Goal: Information Seeking & Learning: Find specific fact

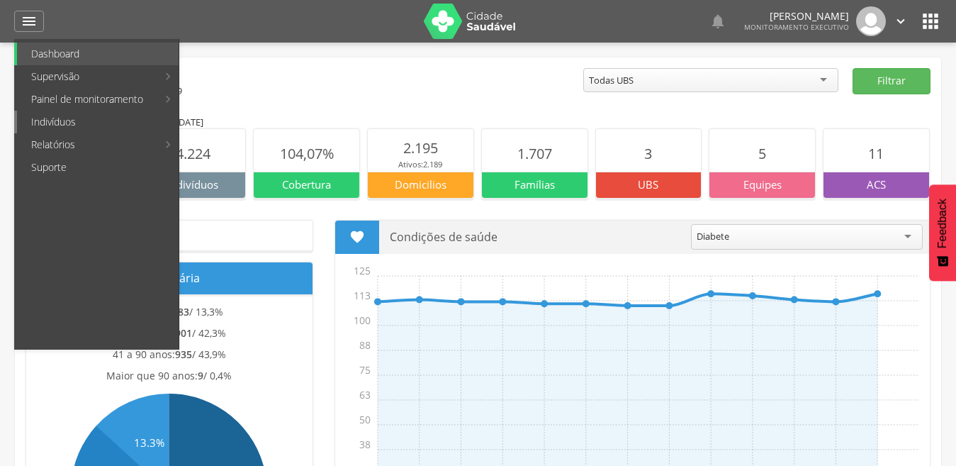
click at [67, 123] on link "Indivíduos" at bounding box center [98, 122] width 162 height 23
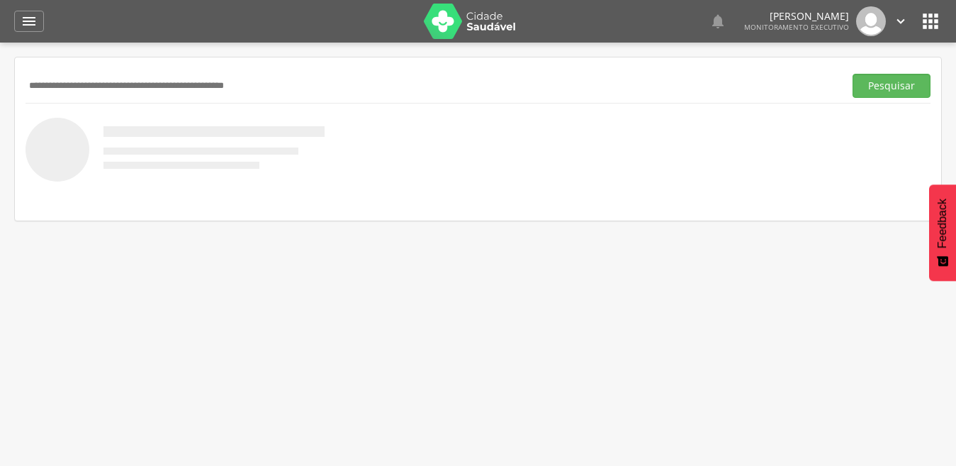
click at [279, 89] on input "text" at bounding box center [432, 86] width 813 height 24
click at [853, 74] on button "Pesquisar" at bounding box center [892, 86] width 78 height 24
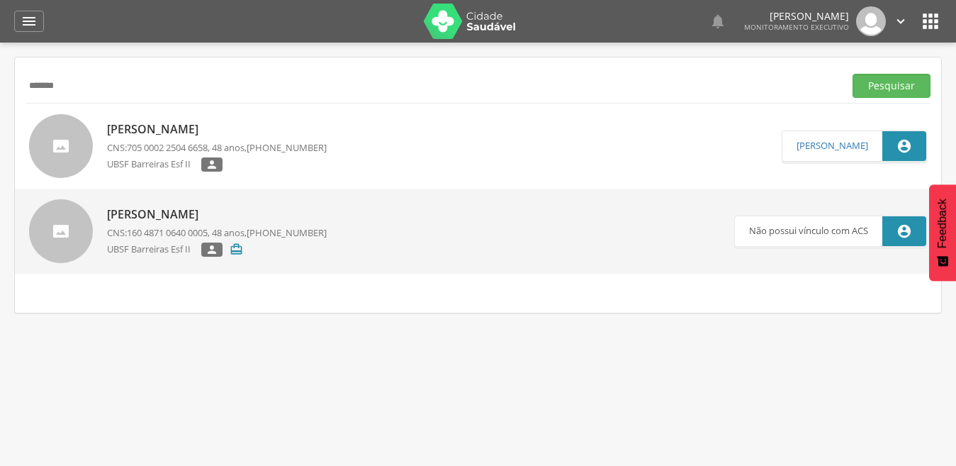
drag, startPoint x: 48, startPoint y: 91, endPoint x: 23, endPoint y: 92, distance: 24.8
click at [23, 92] on div "******* Pesquisar [PERSON_NAME] de Lima CNS: 705 0002 2504 6658 , 48 anos, [PHO…" at bounding box center [478, 184] width 927 height 255
click at [853, 74] on button "Pesquisar" at bounding box center [892, 86] width 78 height 24
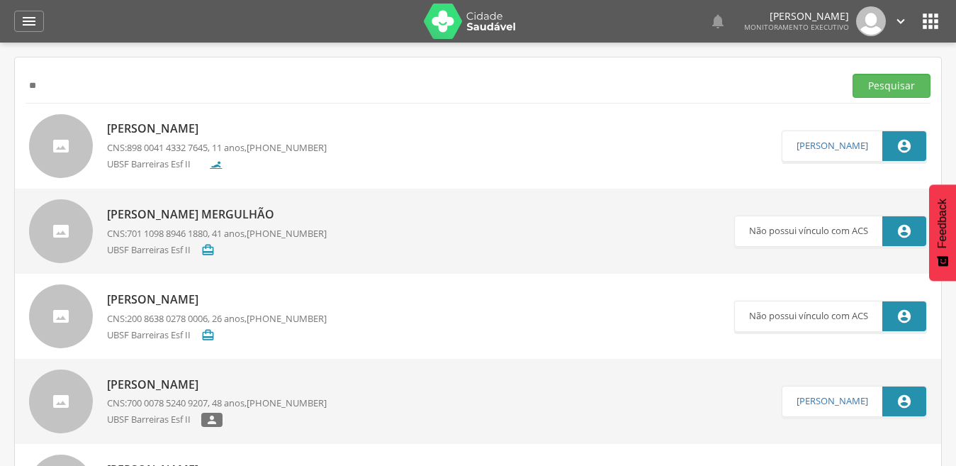
type input "*"
click at [853, 74] on button "Pesquisar" at bounding box center [892, 86] width 78 height 24
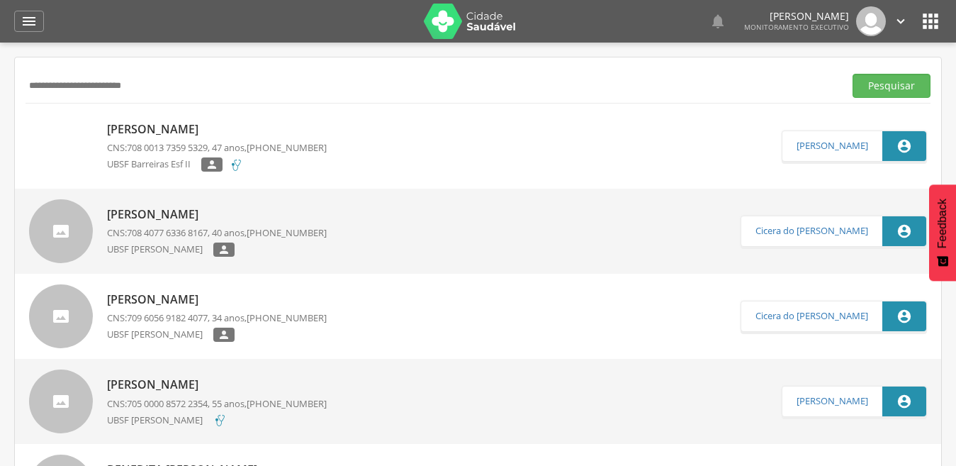
click at [853, 74] on button "Pesquisar" at bounding box center [892, 86] width 78 height 24
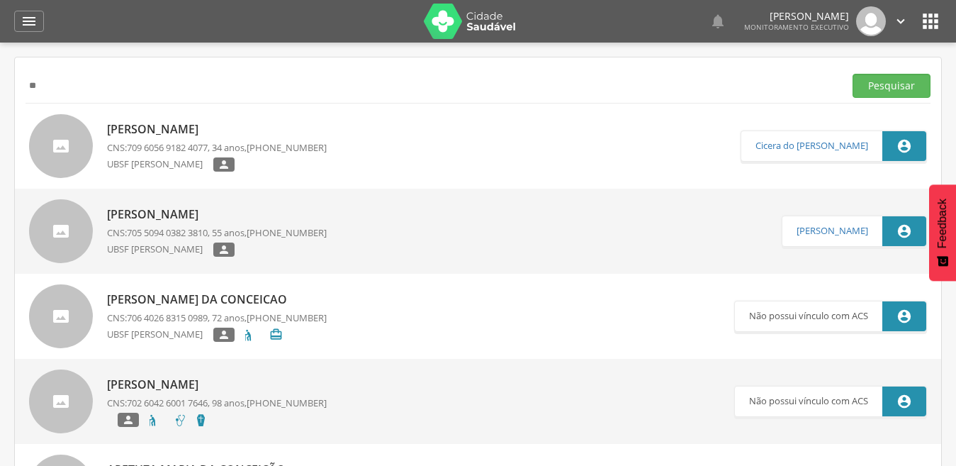
type input "*"
click at [853, 74] on button "Pesquisar" at bounding box center [892, 86] width 78 height 24
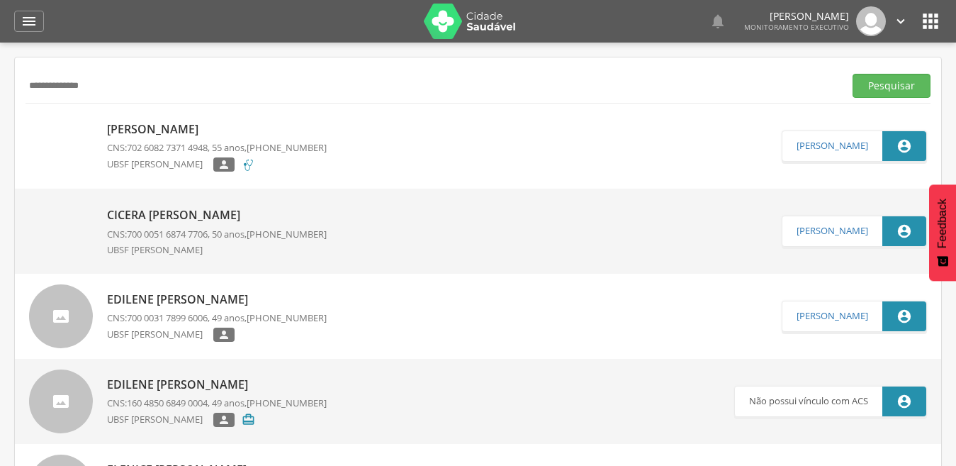
click at [88, 94] on input "**********" at bounding box center [432, 86] width 813 height 24
drag, startPoint x: 89, startPoint y: 93, endPoint x: 23, endPoint y: 98, distance: 66.1
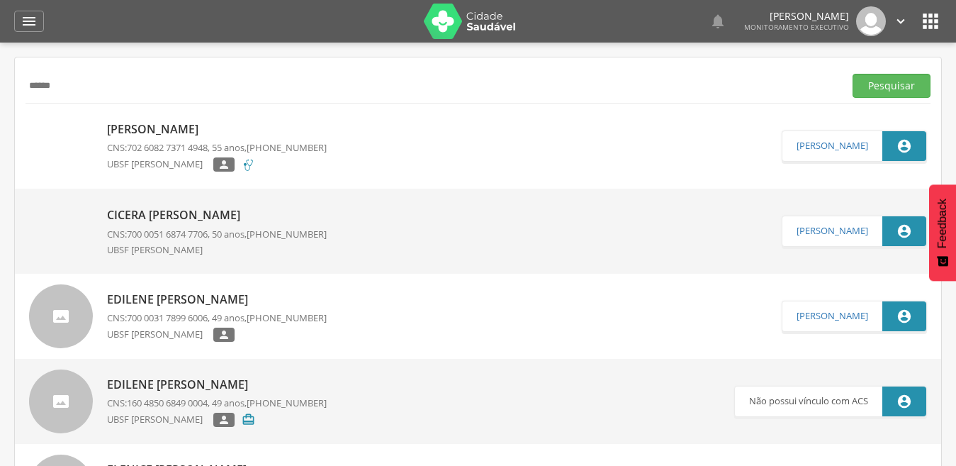
click at [853, 74] on button "Pesquisar" at bounding box center [892, 86] width 78 height 24
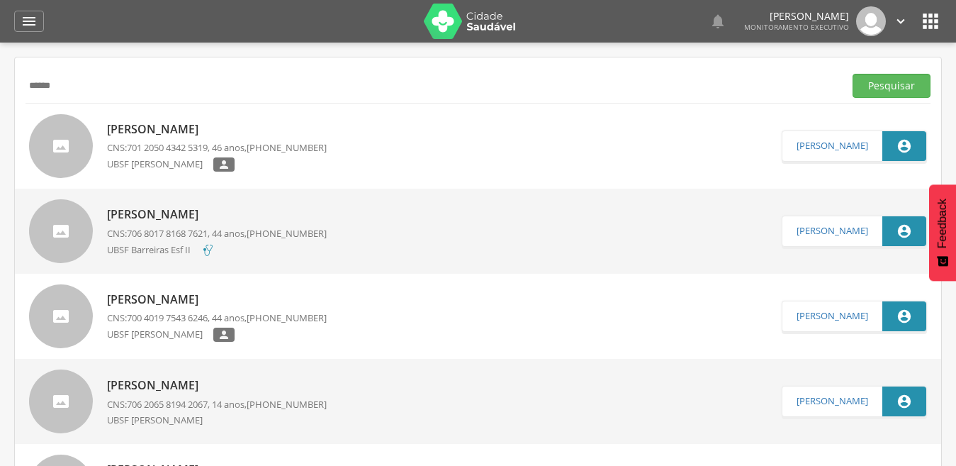
drag, startPoint x: 68, startPoint y: 86, endPoint x: 4, endPoint y: 87, distance: 64.5
click at [4, 87] on div " Supervisão  Distritos  Ubs Coordenador: - Caraúbas / [GEOGRAPHIC_DATA] Inte…" at bounding box center [478, 276] width 956 height 466
type input "*"
type input "******"
click at [853, 74] on button "Pesquisar" at bounding box center [892, 86] width 78 height 24
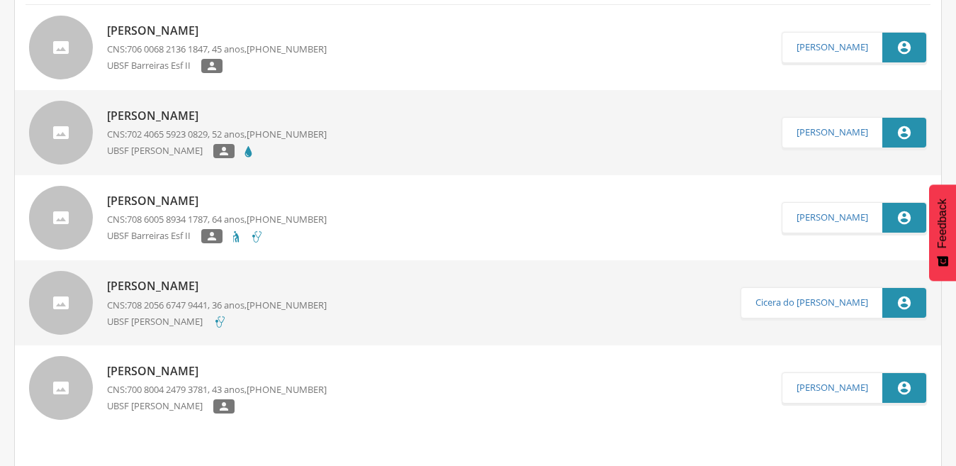
scroll to position [103, 0]
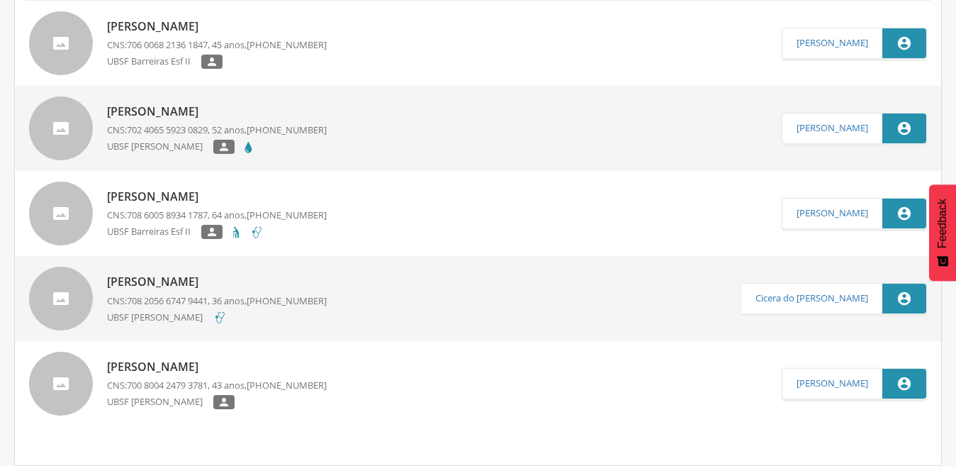
click at [198, 279] on p "[PERSON_NAME]" at bounding box center [217, 282] width 220 height 16
type input "**********"
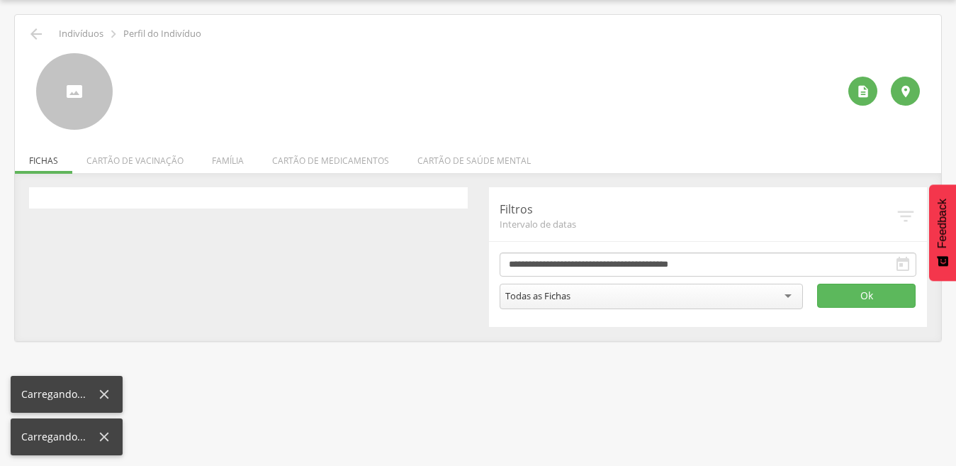
scroll to position [43, 0]
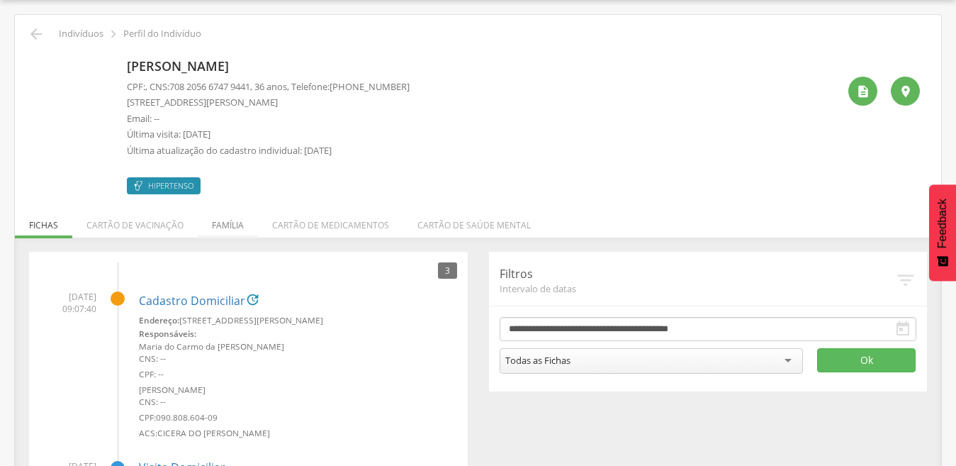
click at [225, 220] on li "Família" at bounding box center [228, 221] width 60 height 33
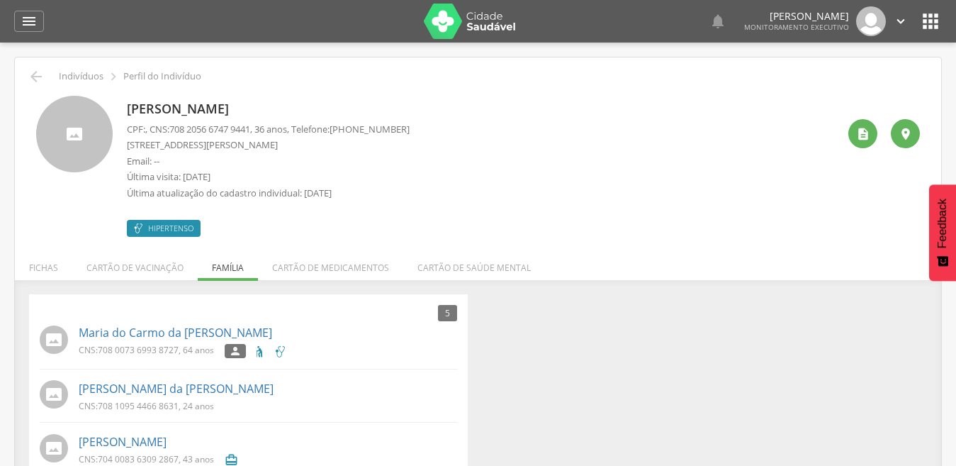
scroll to position [0, 0]
drag, startPoint x: 176, startPoint y: 128, endPoint x: 259, endPoint y: 130, distance: 83.7
click at [250, 130] on span "708 2056 6747 9441" at bounding box center [209, 129] width 81 height 13
copy span "708 2056 6747 9441"
